Goal: Check status: Check status

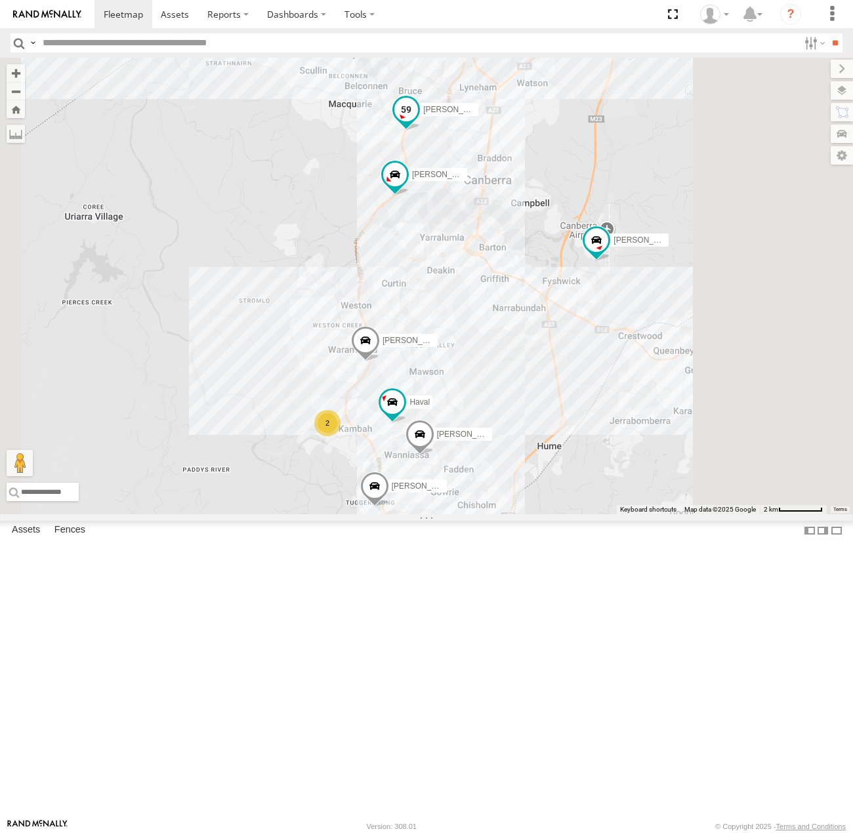
click at [418, 121] on span at bounding box center [406, 110] width 24 height 24
click at [424, 115] on label at bounding box center [411, 110] width 26 height 9
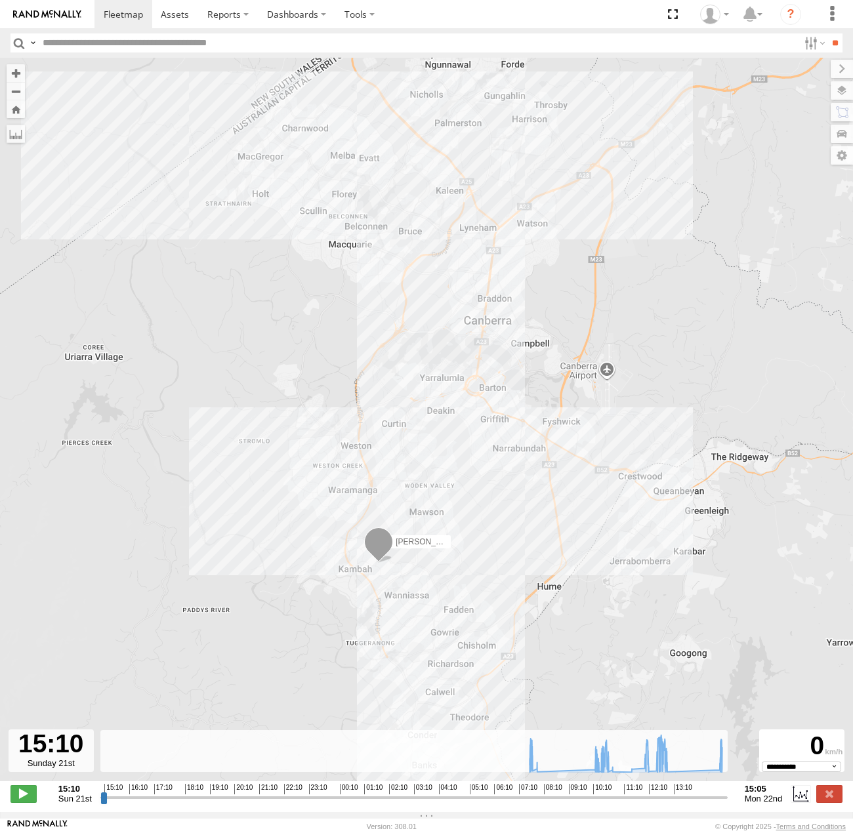
type input "**********"
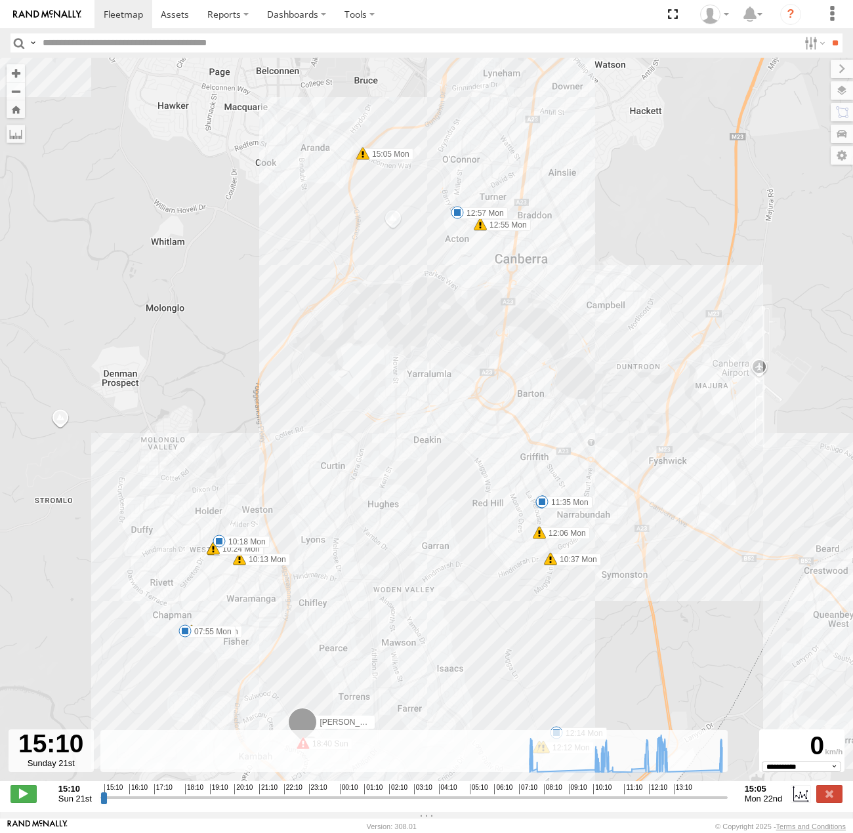
drag, startPoint x: 463, startPoint y: 356, endPoint x: 470, endPoint y: 428, distance: 72.5
click at [470, 428] on div "[PERSON_NAME] 18:29 Sun 18:38 Sun 18:40 Sun 07:43 Mon 07:55 Mon 10:13 Mon 10:16…" at bounding box center [426, 426] width 853 height 737
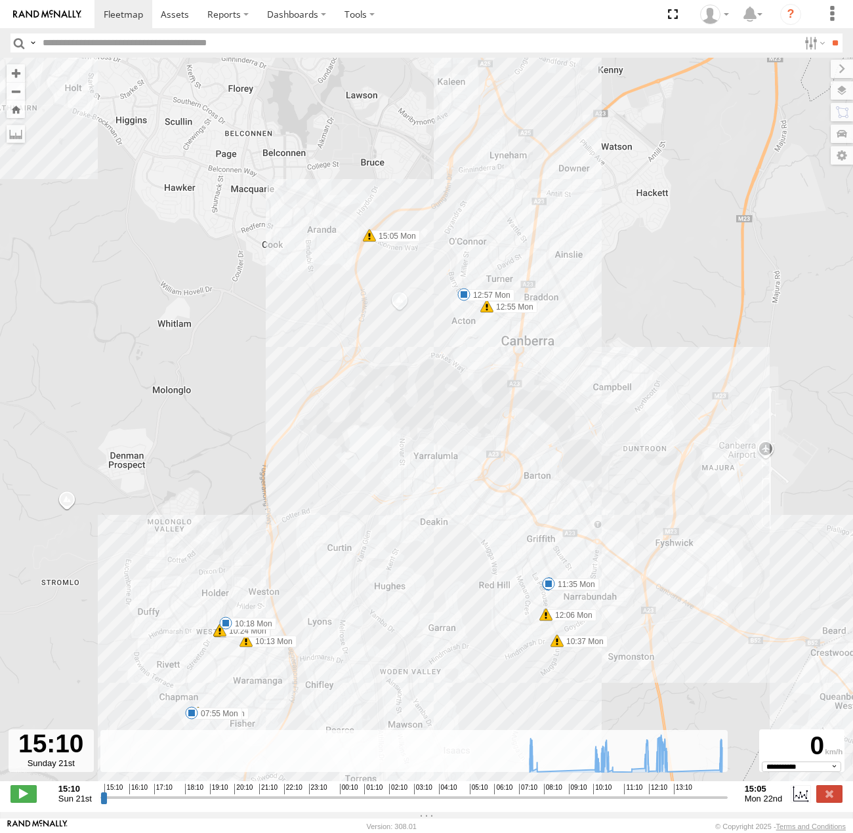
click at [466, 299] on span at bounding box center [463, 294] width 13 height 13
click at [466, 285] on div "12:57 [DATE] [PERSON_NAME] [PERSON_NAME]" at bounding box center [464, 250] width 144 height 70
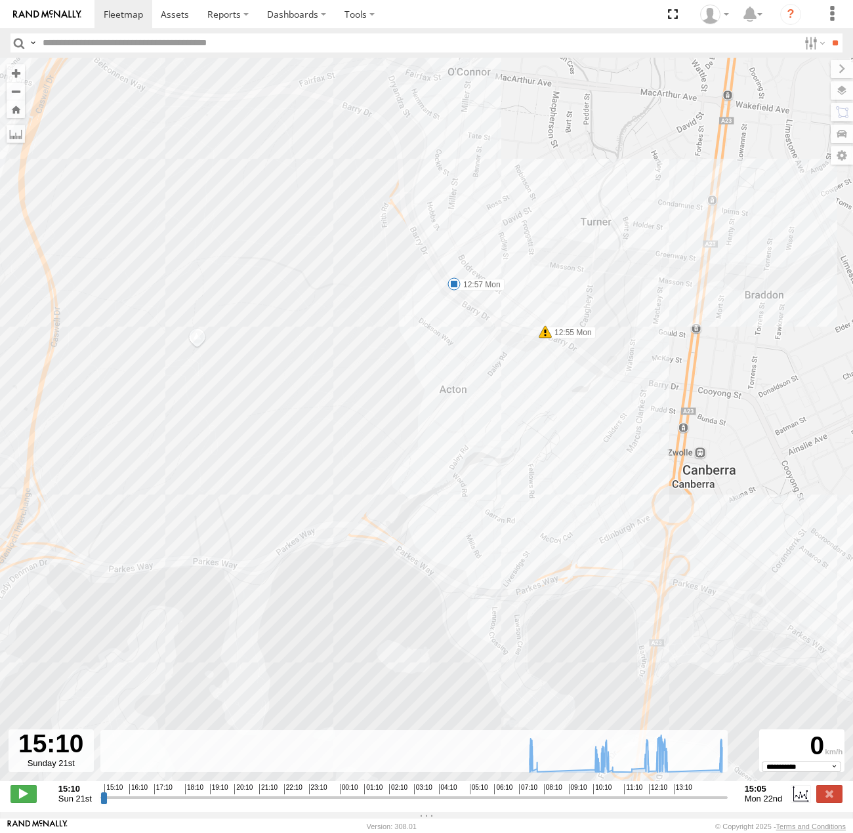
drag, startPoint x: 468, startPoint y: 319, endPoint x: 463, endPoint y: 365, distance: 46.2
click at [463, 365] on div "[PERSON_NAME] 18:29 Sun 18:38 Sun 18:40 Sun 07:43 Mon 07:55 Mon 10:13 Mon 10:16…" at bounding box center [426, 426] width 853 height 737
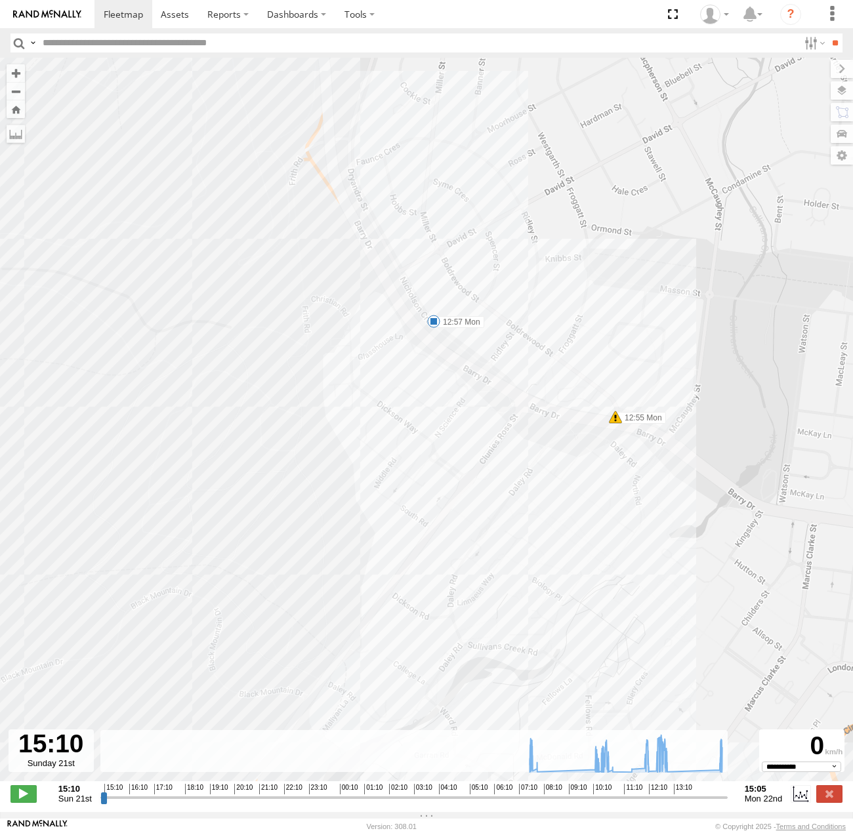
click at [436, 326] on span at bounding box center [433, 321] width 13 height 13
click at [436, 312] on div "12:57 [DATE] [PERSON_NAME] [PERSON_NAME],[GEOGRAPHIC_DATA]" at bounding box center [433, 276] width 144 height 70
